Goal: Find specific page/section

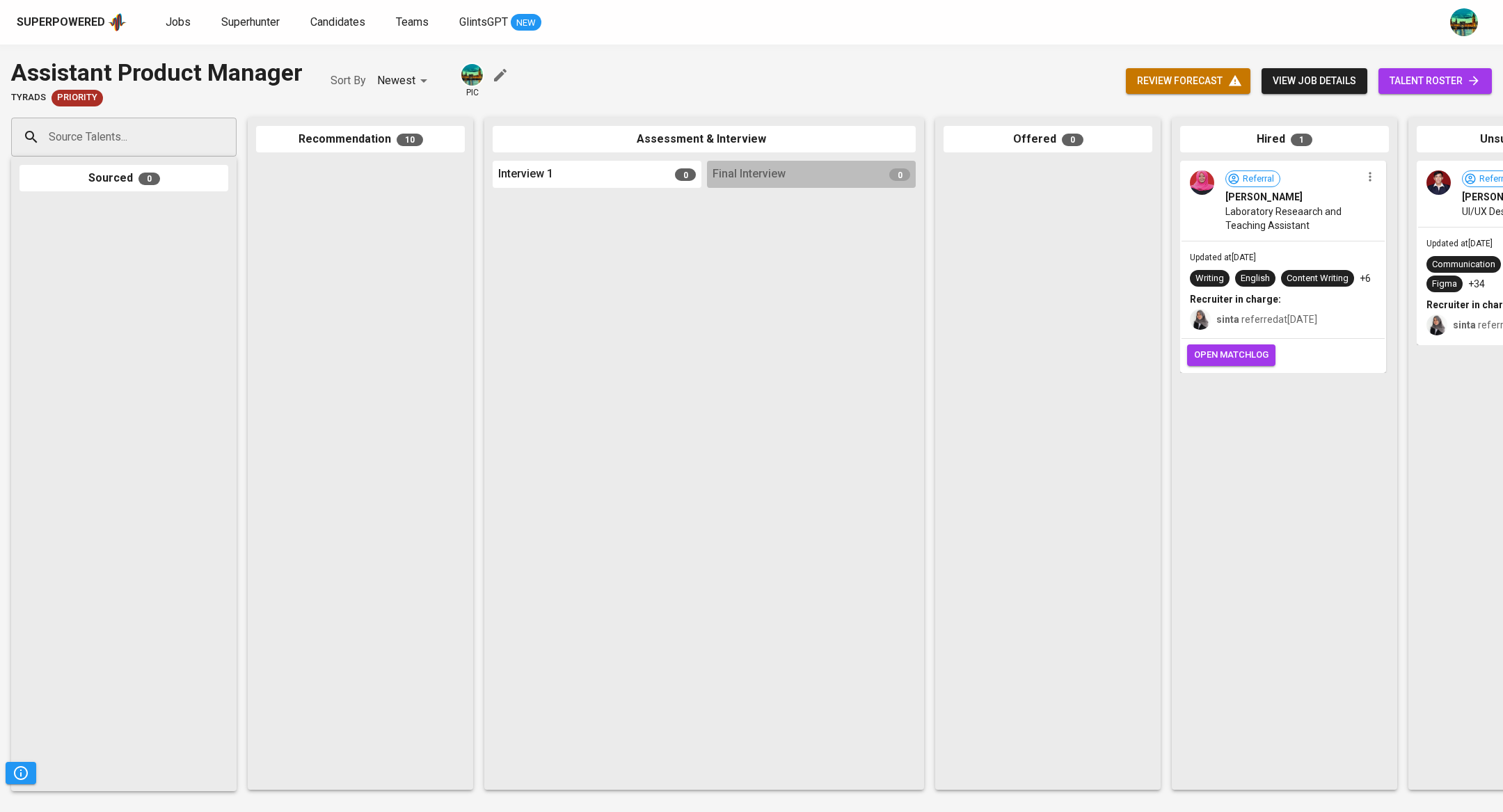
scroll to position [1021, 0]
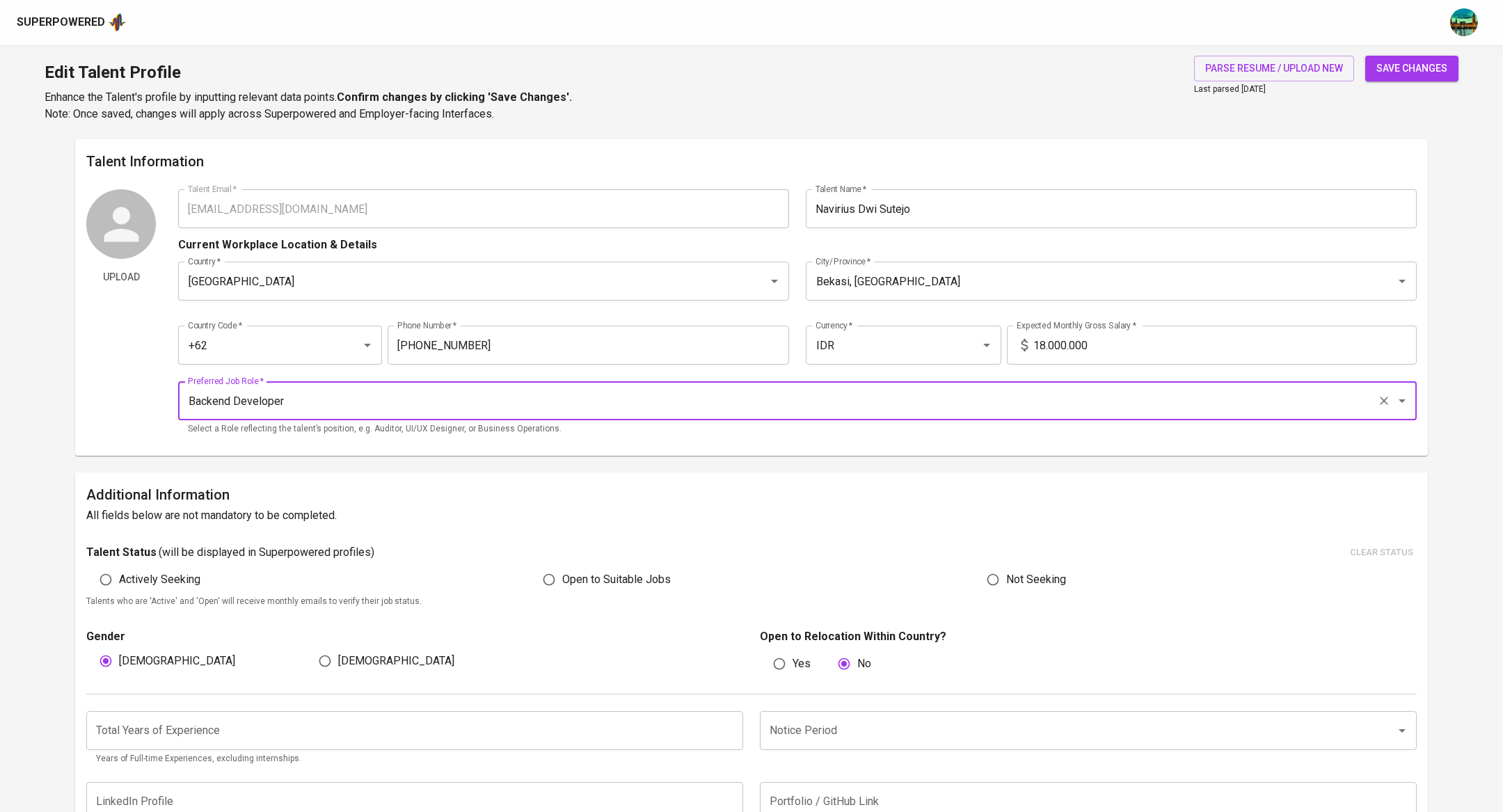
scroll to position [2421, 0]
